Goal: Information Seeking & Learning: Learn about a topic

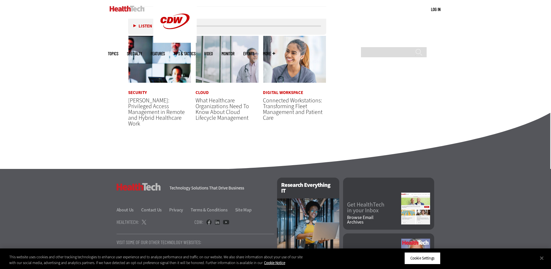
scroll to position [1544, 0]
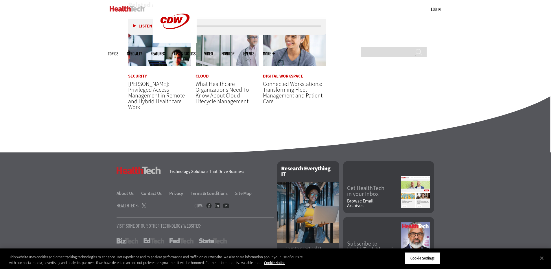
click at [283, 80] on span "Connected Workstations: Transforming Fleet Management and Patient Care" at bounding box center [293, 92] width 60 height 25
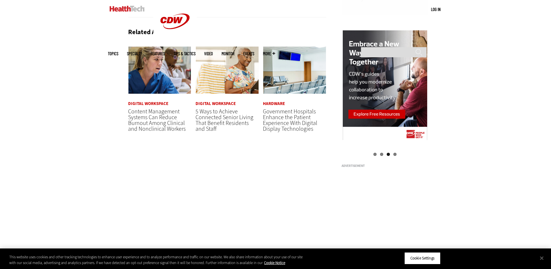
scroll to position [607, 0]
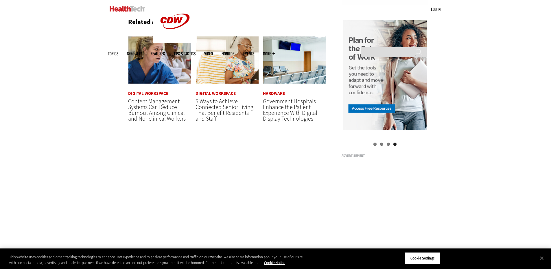
drag, startPoint x: 145, startPoint y: 117, endPoint x: 144, endPoint y: 121, distance: 3.9
click at [145, 117] on span "Content Management Systems Can Reduce Burnout Among Clinical and Nonclinical Wo…" at bounding box center [157, 109] width 58 height 25
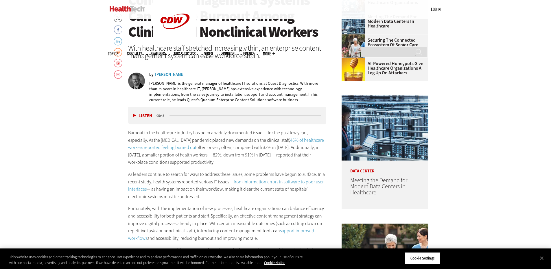
scroll to position [289, 0]
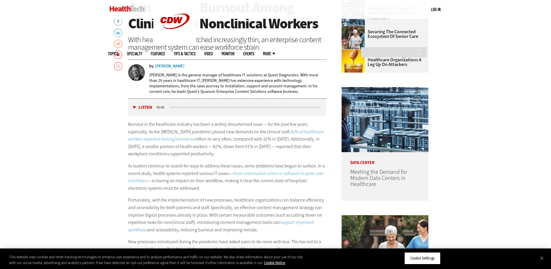
click at [137, 108] on button "Listen" at bounding box center [142, 107] width 19 height 4
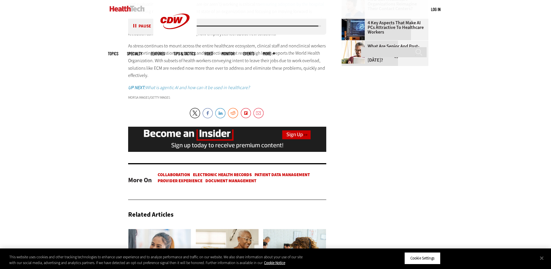
scroll to position [925, 0]
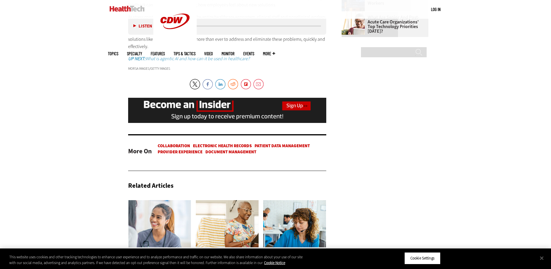
click at [198, 58] on em "UP NEXT: What is agentic AI and how can it be used in healthcare?" at bounding box center [188, 59] width 121 height 6
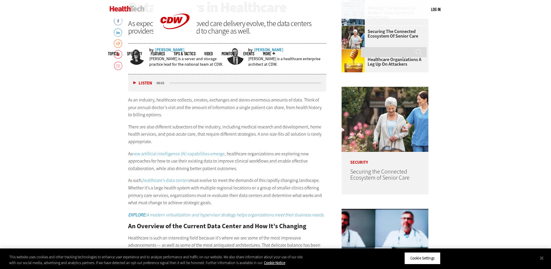
scroll to position [289, 0]
click at [135, 82] on button "Listen" at bounding box center [142, 83] width 19 height 4
click at [134, 84] on button "Pause" at bounding box center [142, 83] width 18 height 4
